Goal: Navigation & Orientation: Find specific page/section

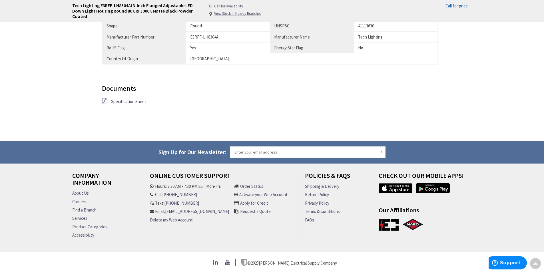
scroll to position [430, 0]
click at [81, 191] on link "About Us" at bounding box center [80, 193] width 17 height 6
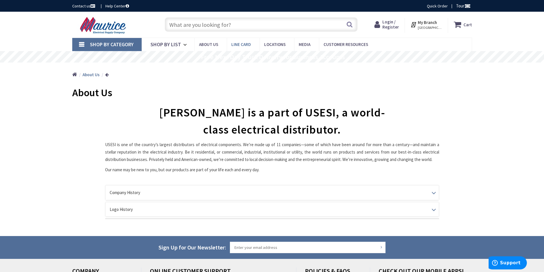
click at [236, 45] on span "Line Card" at bounding box center [241, 44] width 20 height 5
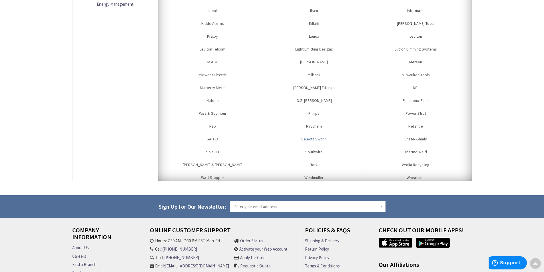
scroll to position [181, 0]
